Goal: Task Accomplishment & Management: Manage account settings

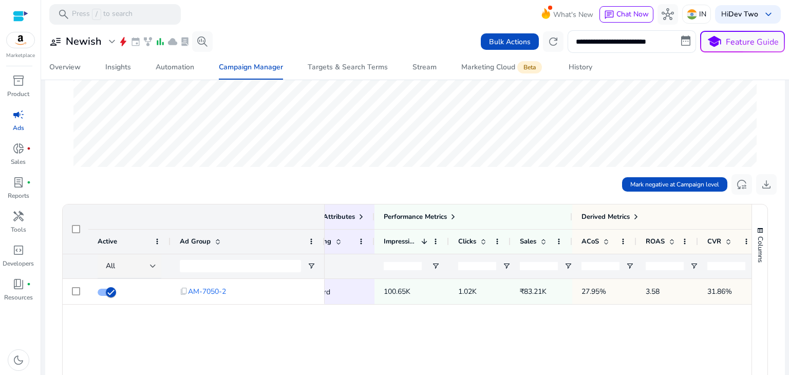
scroll to position [0, 173]
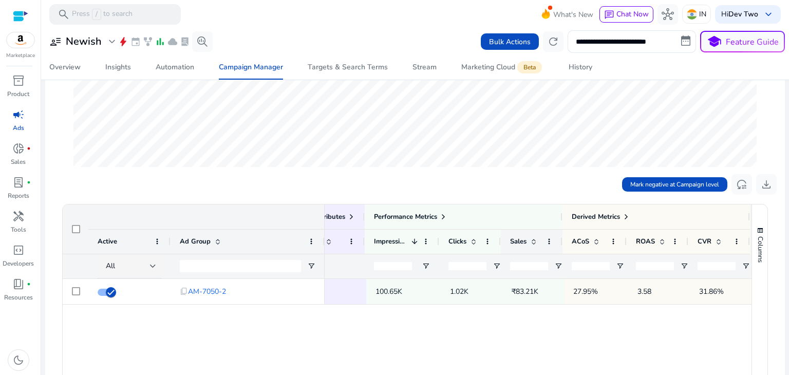
click at [475, 243] on span at bounding box center [532, 241] width 11 height 8
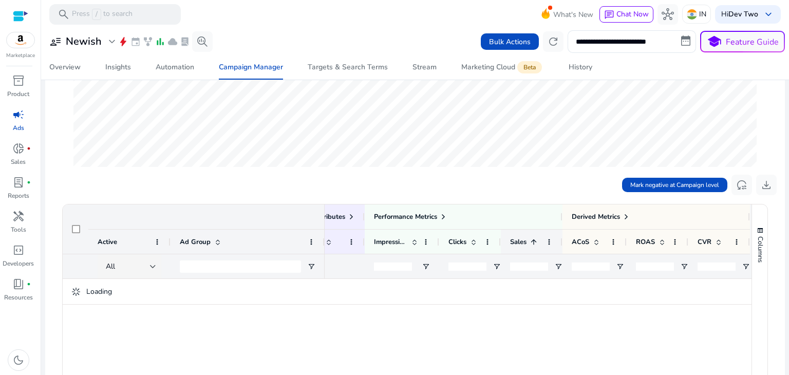
click at [475, 241] on span at bounding box center [534, 242] width 8 height 8
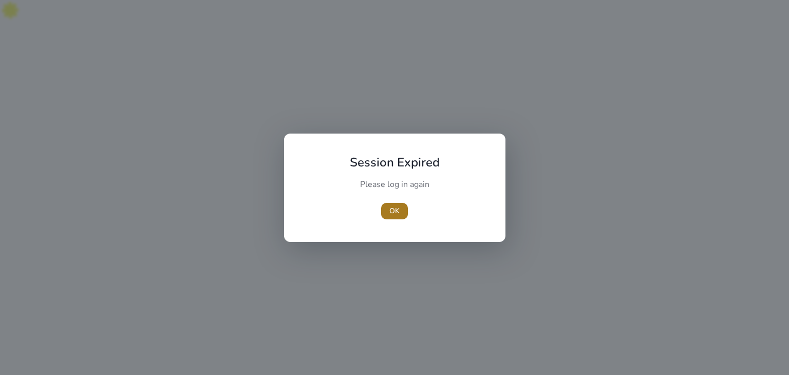
click at [393, 210] on span "OK" at bounding box center [394, 211] width 10 height 11
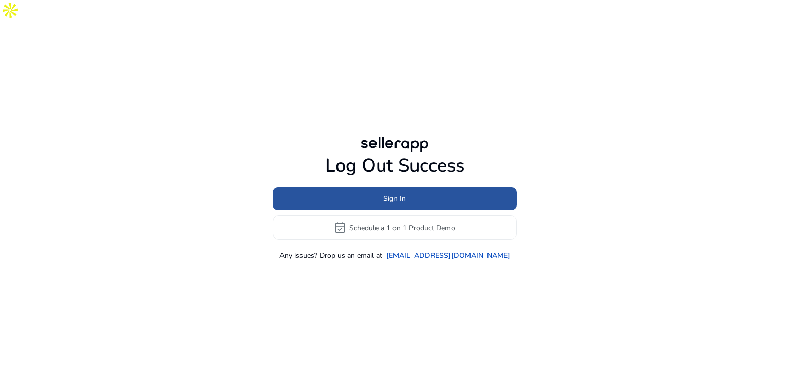
click at [415, 187] on span at bounding box center [395, 199] width 244 height 25
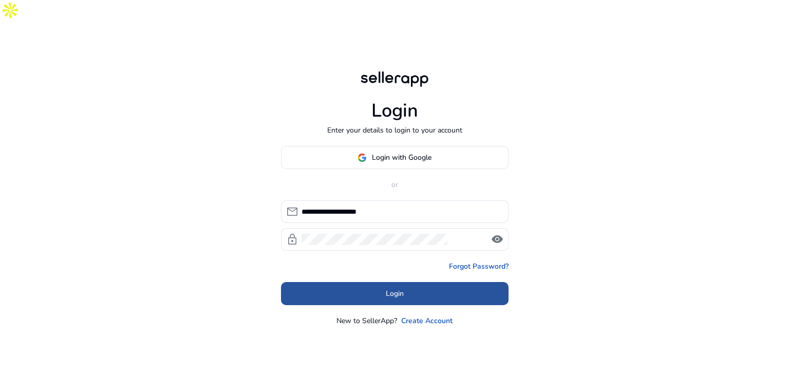
click at [351, 282] on span at bounding box center [395, 294] width 228 height 25
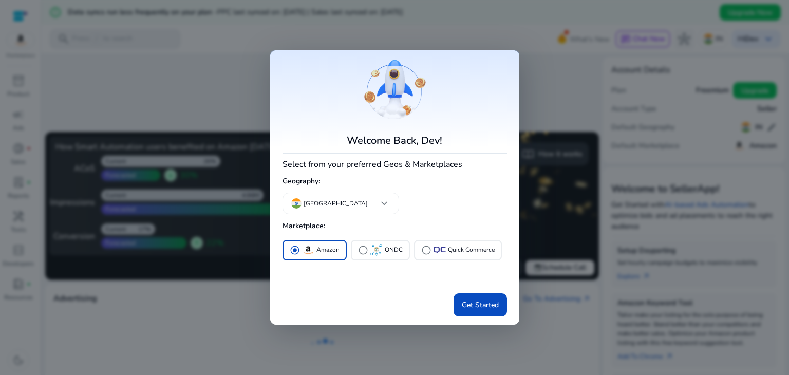
click at [569, 123] on div at bounding box center [394, 187] width 789 height 375
